Goal: Task Accomplishment & Management: Manage account settings

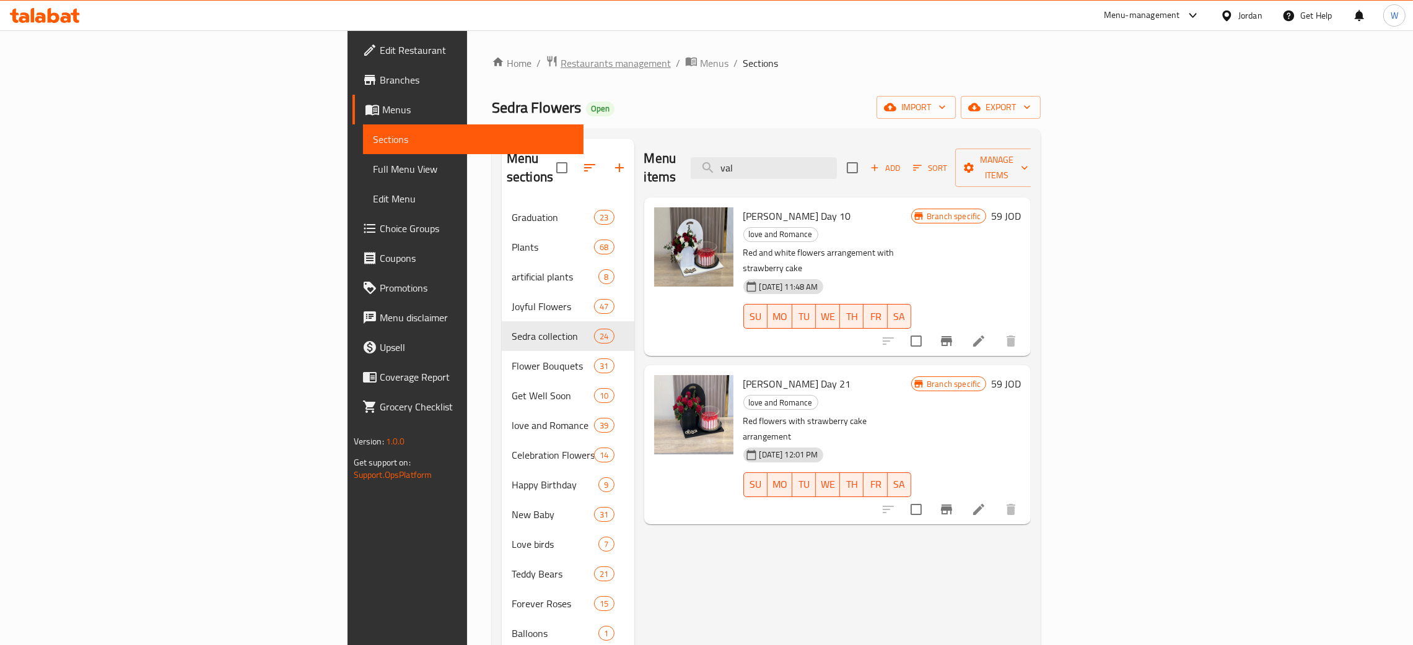
click at [560, 69] on span "Restaurants management" at bounding box center [615, 63] width 110 height 15
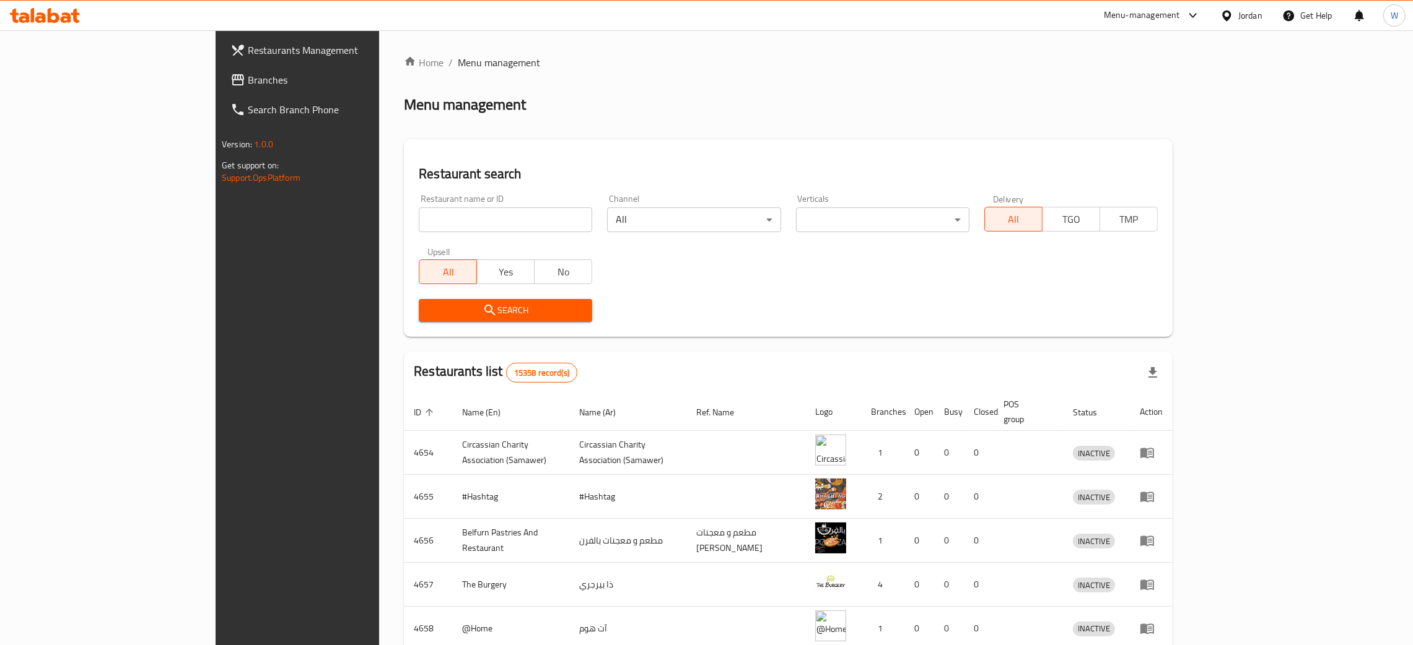
click at [419, 204] on div "Restaurant name or ID Restaurant name or ID" at bounding box center [505, 213] width 173 height 38
click at [419, 217] on input "search" at bounding box center [505, 219] width 173 height 25
type input "ل"
type input "[GEOGRAPHIC_DATA]"
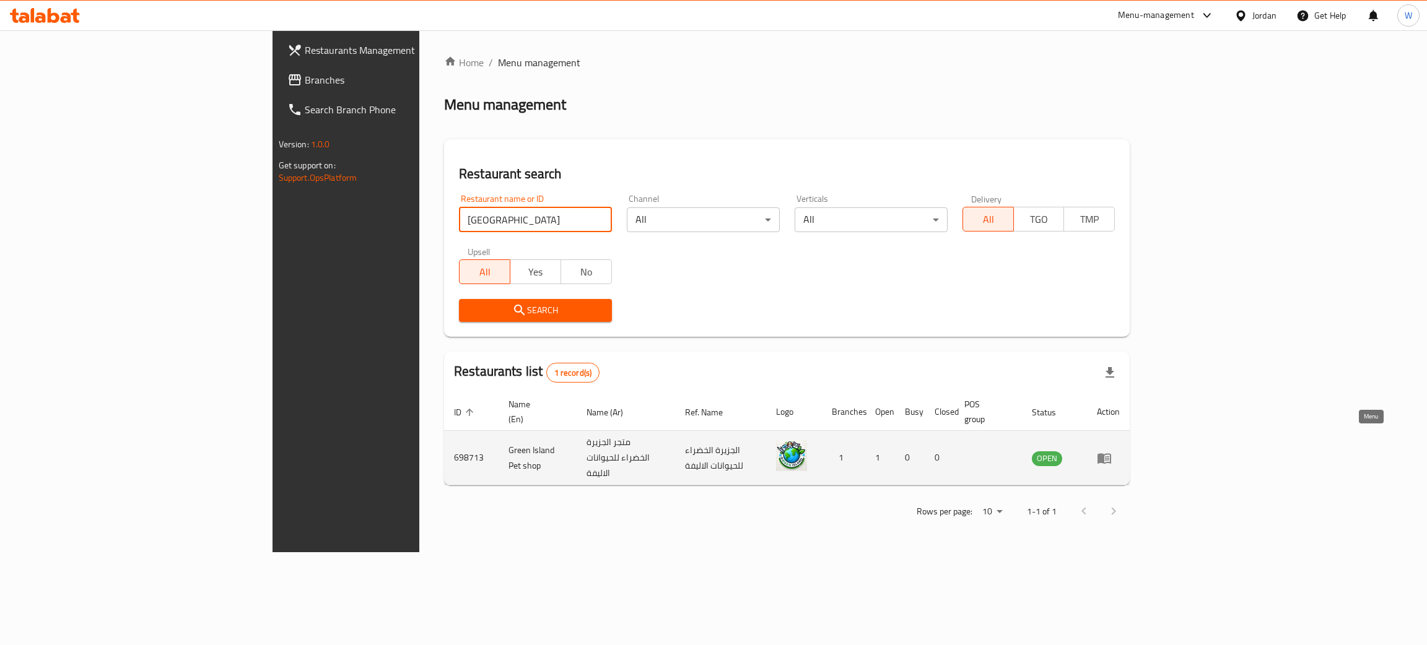
click at [1111, 453] on icon "enhanced table" at bounding box center [1104, 458] width 14 height 11
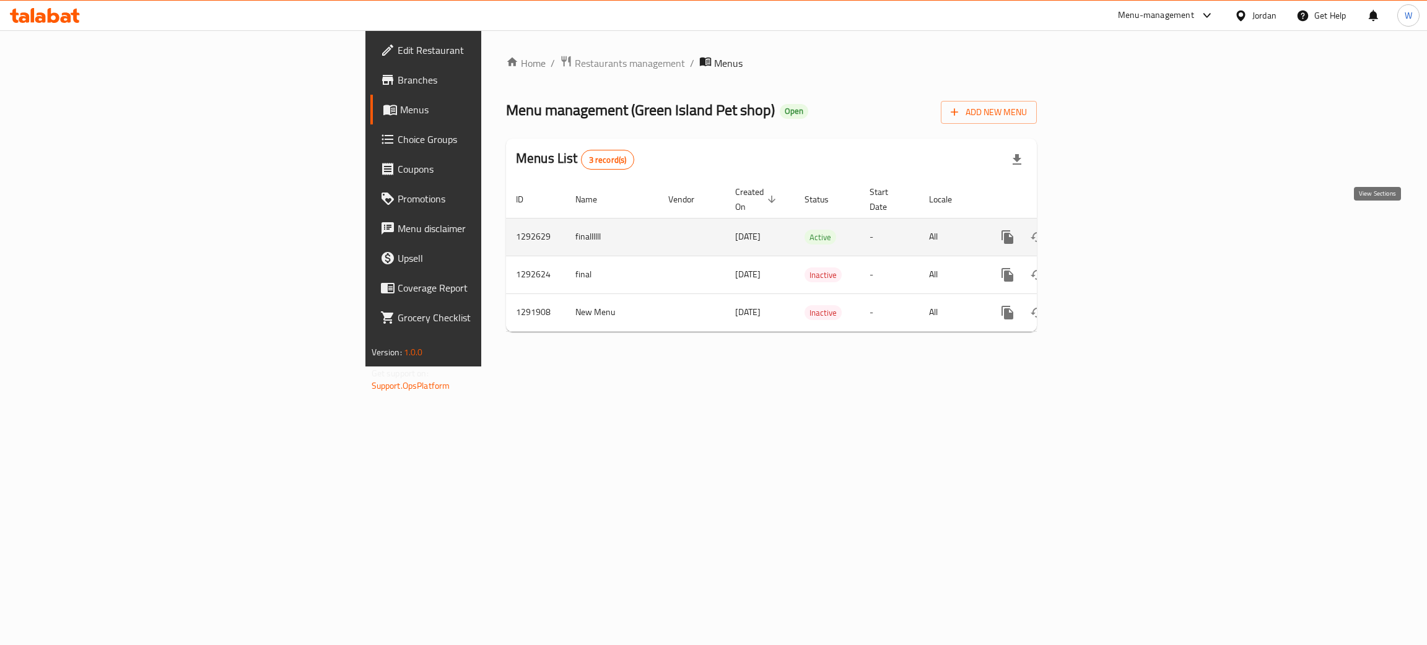
click at [1104, 230] on icon "enhanced table" at bounding box center [1096, 237] width 15 height 15
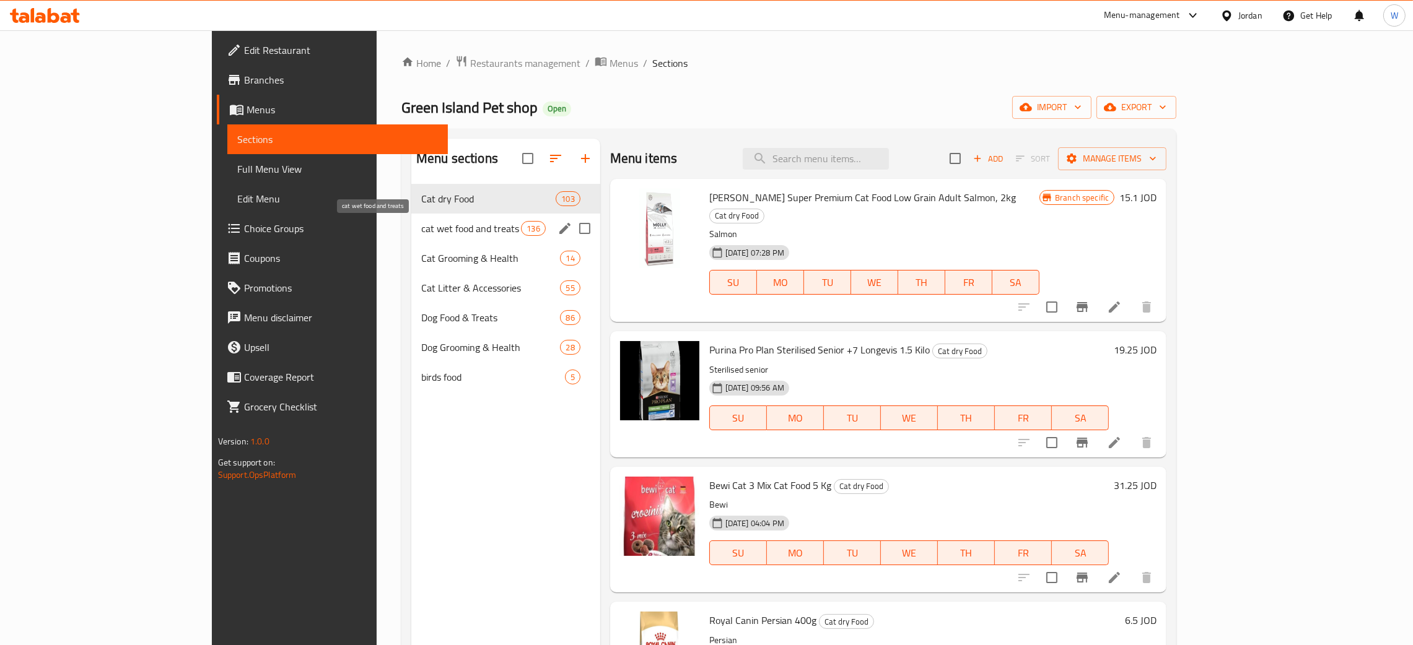
click at [421, 228] on span "cat wet food and treats" at bounding box center [471, 228] width 100 height 15
click at [421, 255] on span "Cat Grooming & Health" at bounding box center [490, 258] width 139 height 15
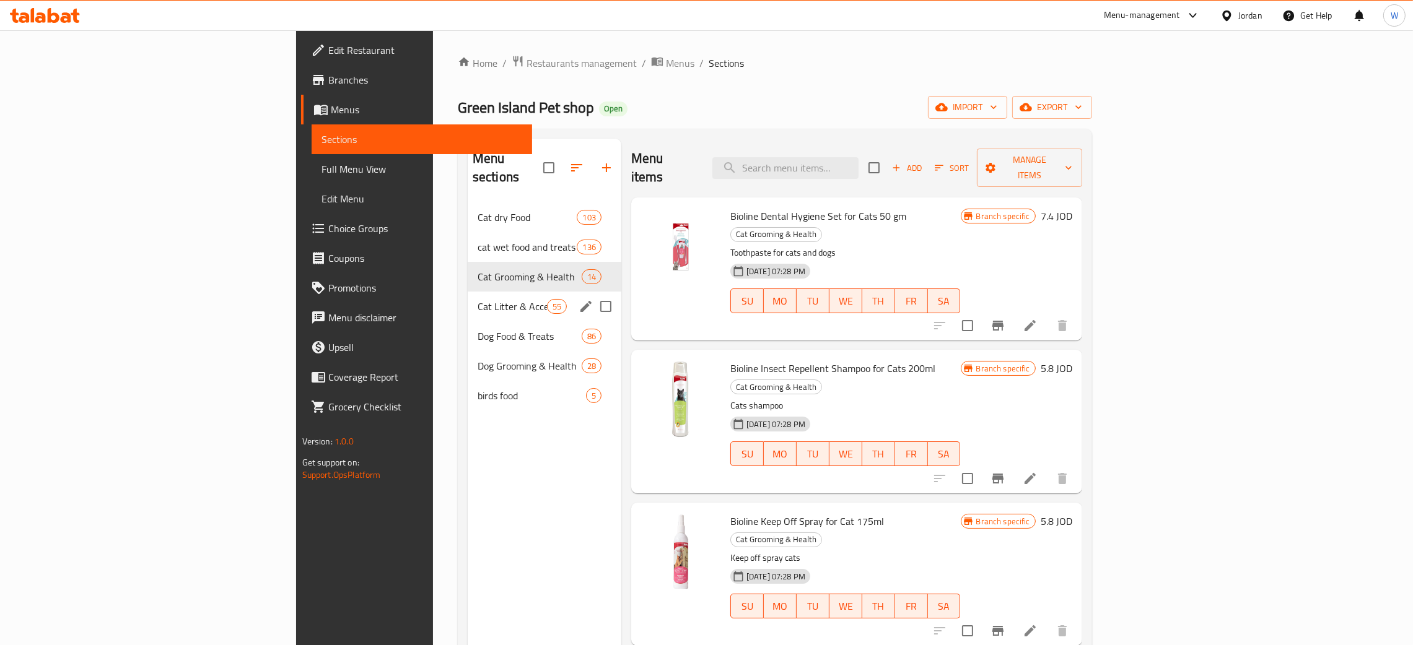
click at [468, 292] on div "Cat Litter & Accessories 55" at bounding box center [545, 307] width 154 height 30
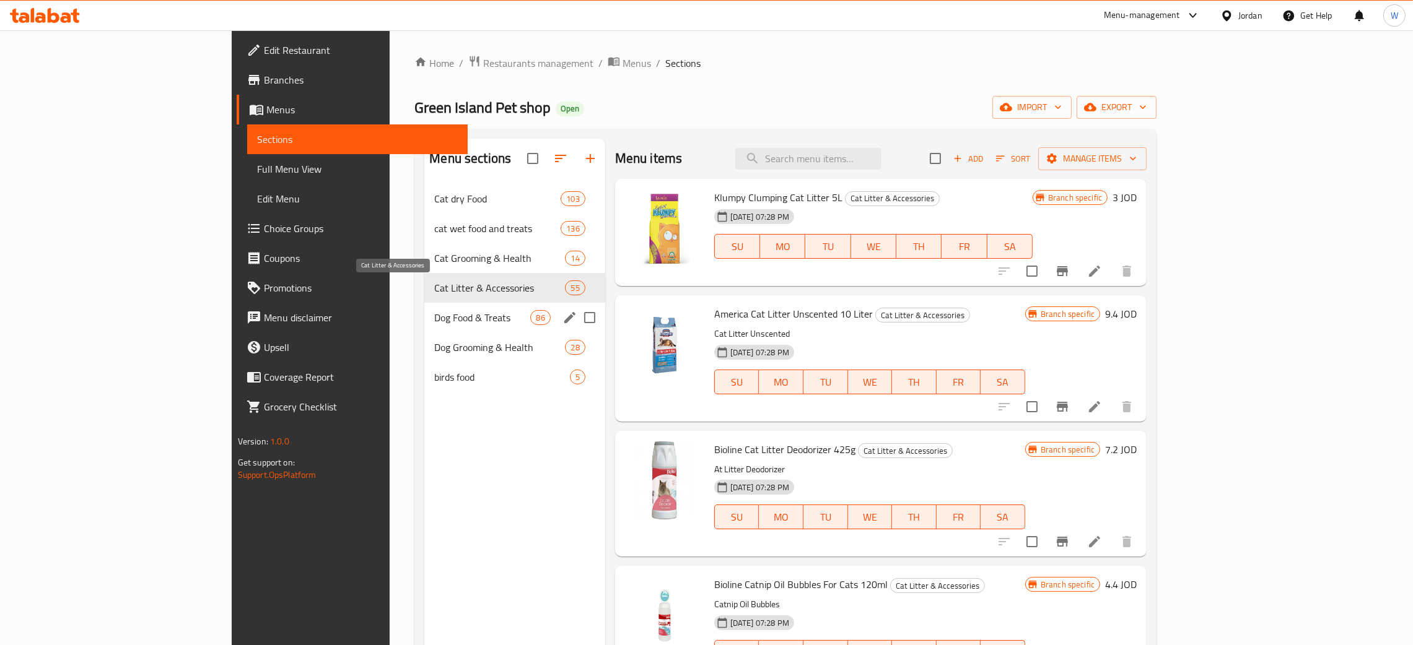
click at [424, 308] on div "Dog Food & Treats 86" at bounding box center [514, 318] width 180 height 30
click at [424, 338] on div "Dog Grooming & Health 28" at bounding box center [514, 348] width 180 height 30
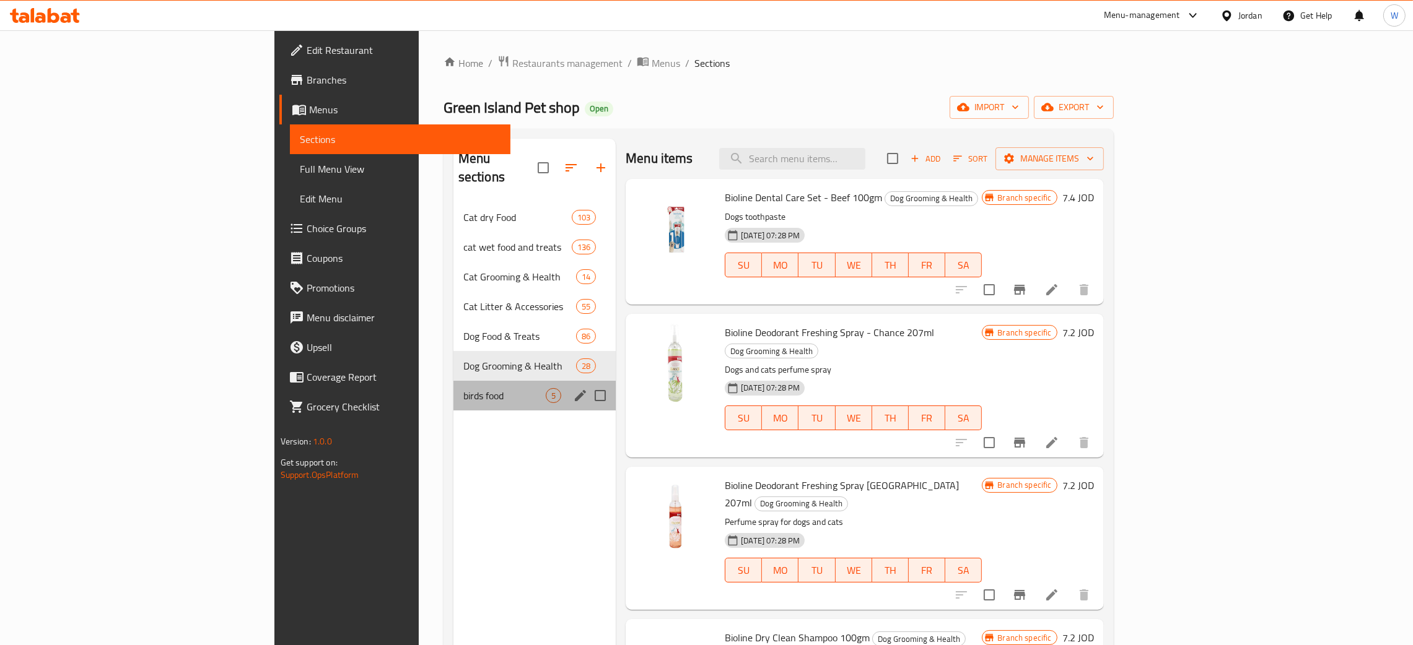
click at [463, 388] on span "birds food" at bounding box center [504, 395] width 82 height 15
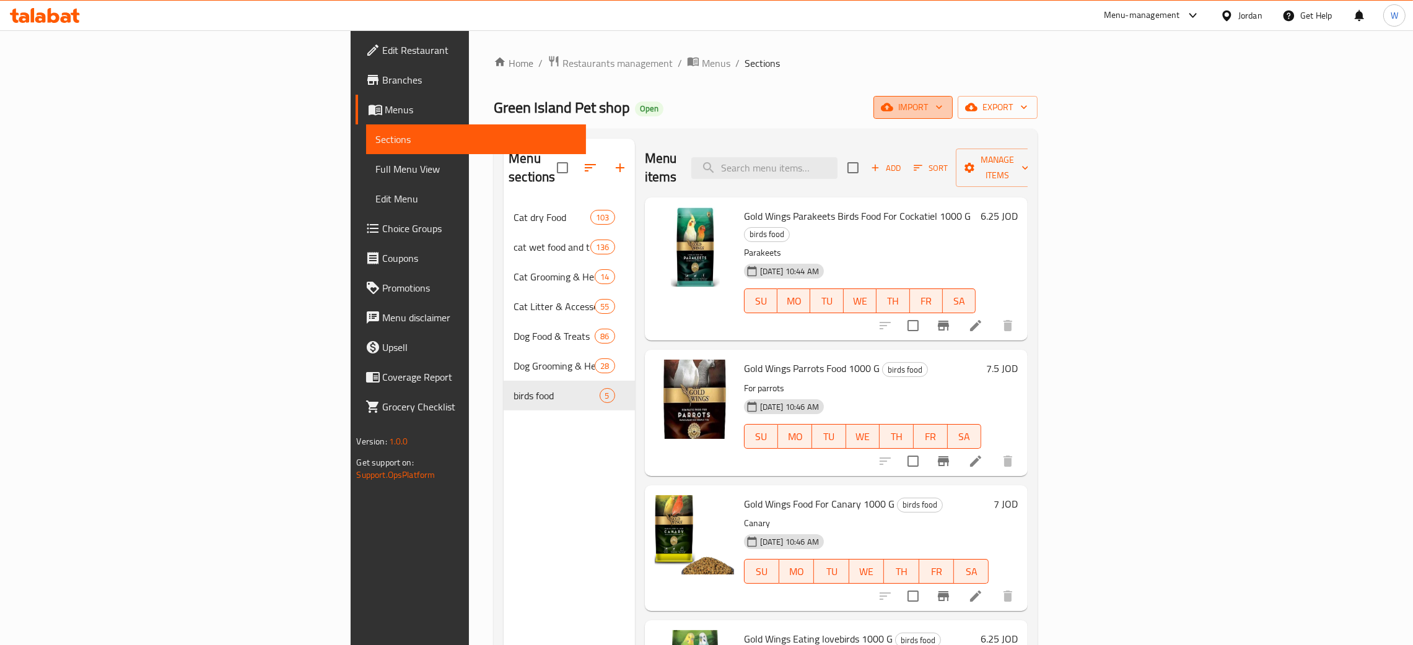
click at [943, 111] on span "import" at bounding box center [912, 107] width 59 height 15
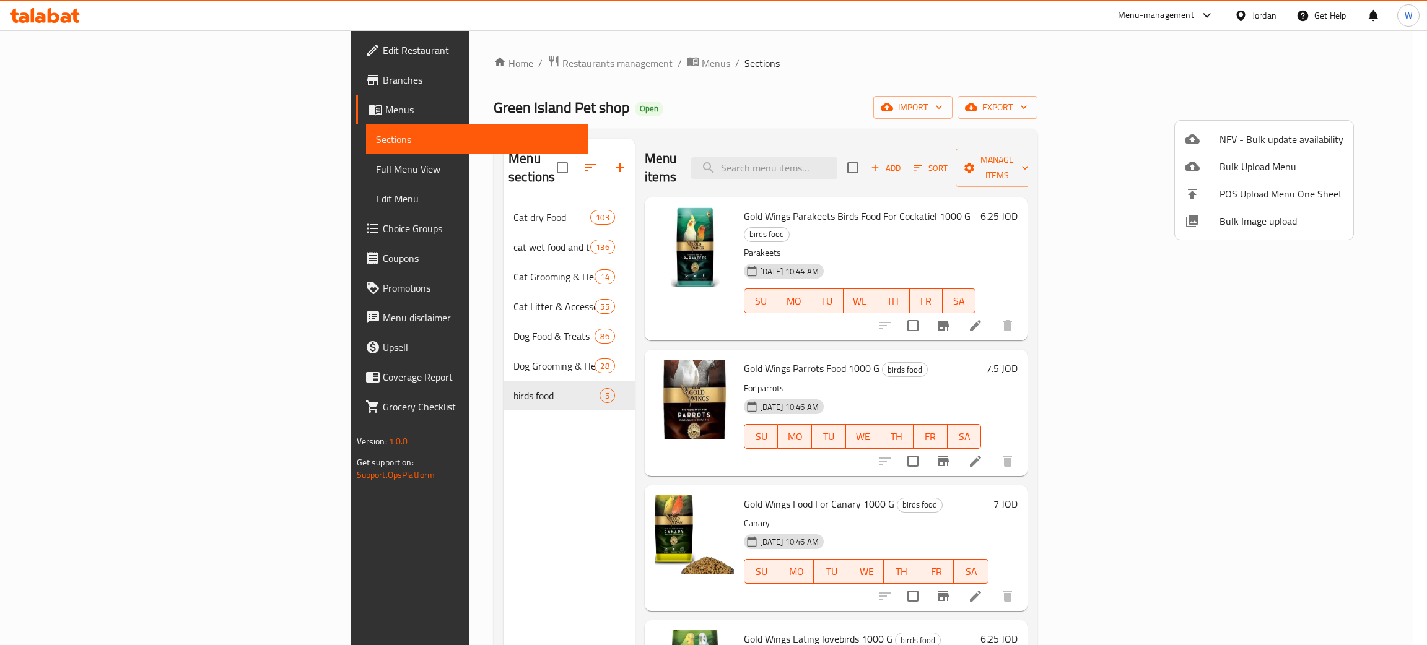
click at [1366, 98] on div at bounding box center [713, 322] width 1427 height 645
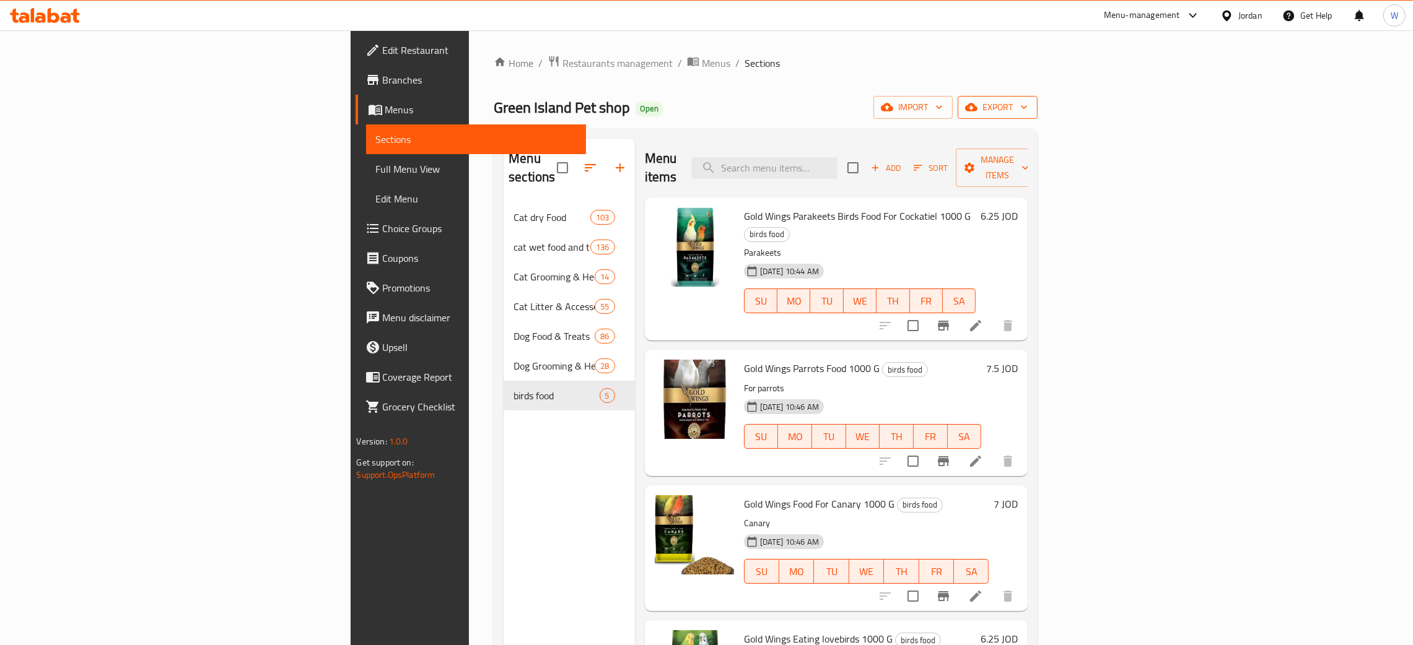
click at [1027, 106] on span "export" at bounding box center [997, 107] width 60 height 15
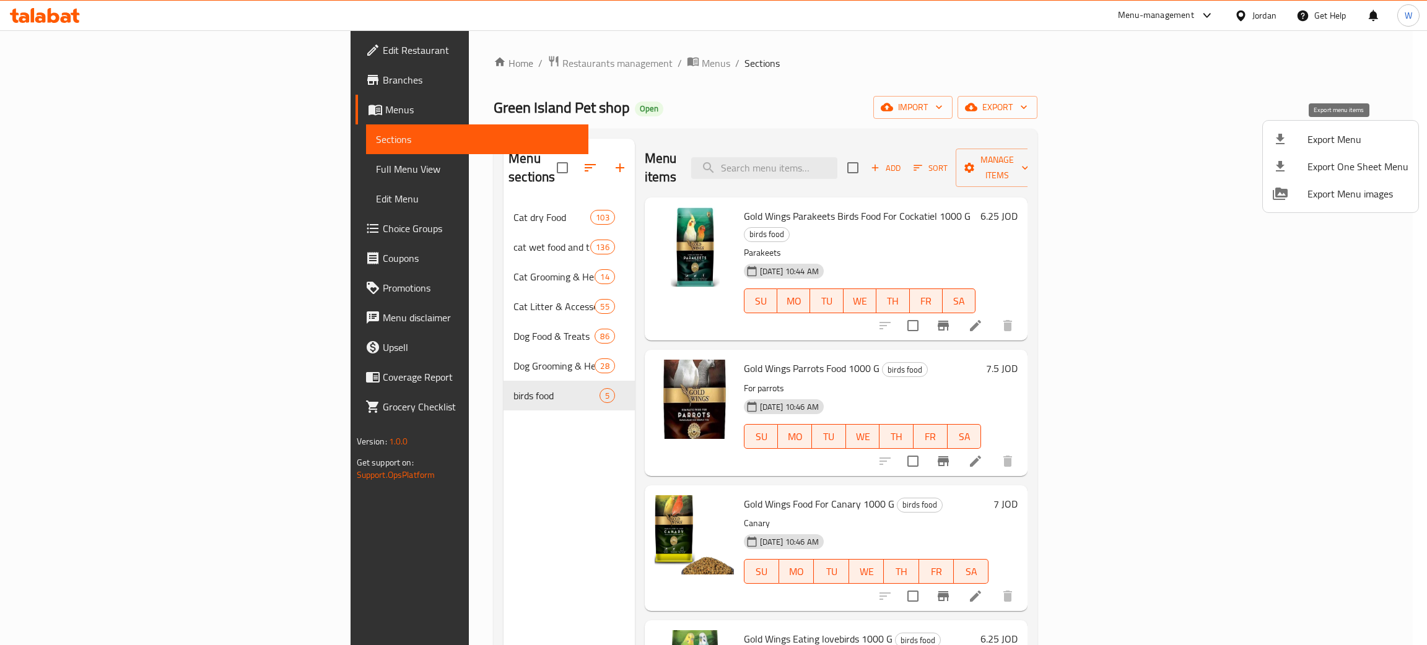
click at [1371, 135] on span "Export Menu" at bounding box center [1357, 139] width 101 height 15
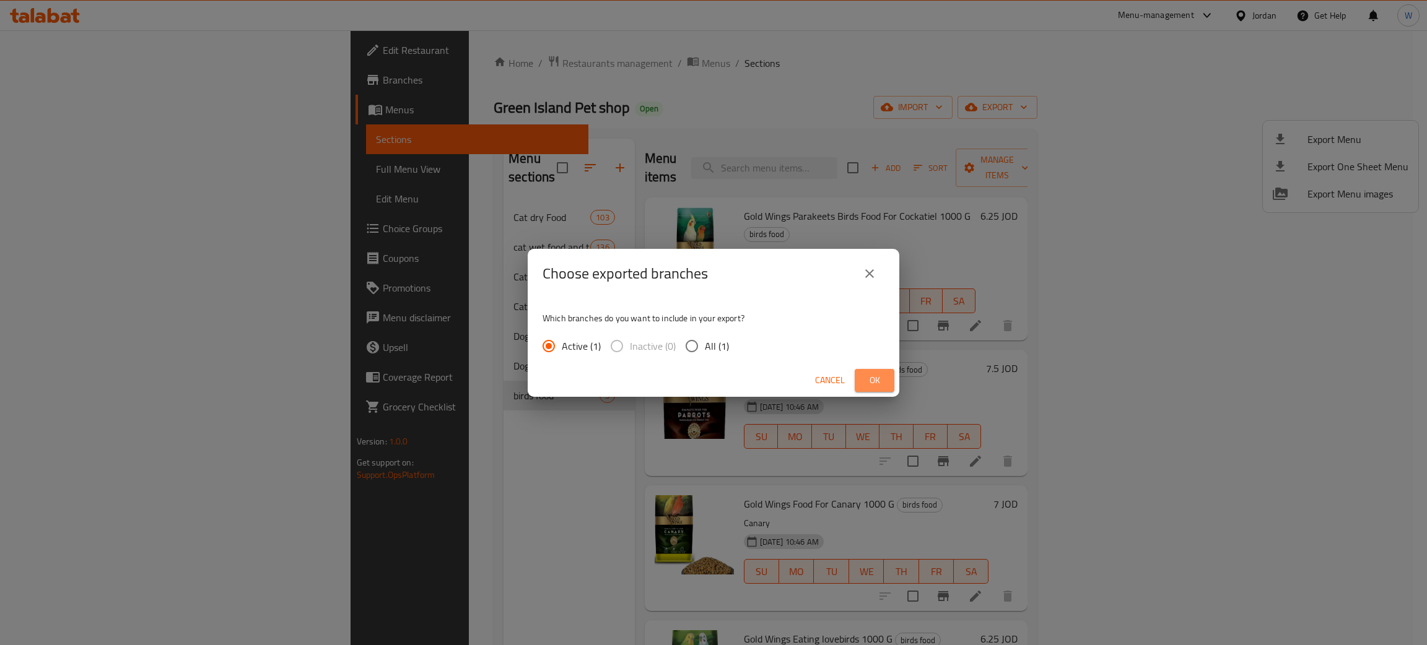
click at [881, 379] on span "Ok" at bounding box center [875, 380] width 20 height 15
